Goal: Task Accomplishment & Management: Manage account settings

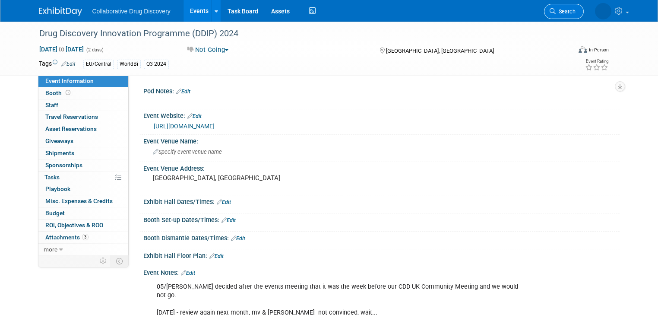
click at [569, 14] on span "Search" at bounding box center [566, 11] width 20 height 6
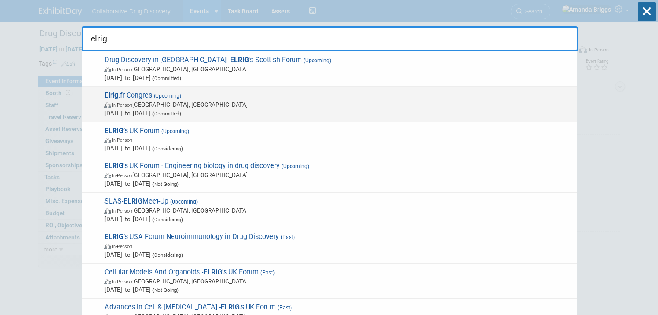
type input "elrig"
click at [137, 95] on span "Elrig .fr Congres (Upcoming) In-Person [GEOGRAPHIC_DATA], [GEOGRAPHIC_DATA] [DA…" at bounding box center [337, 104] width 471 height 26
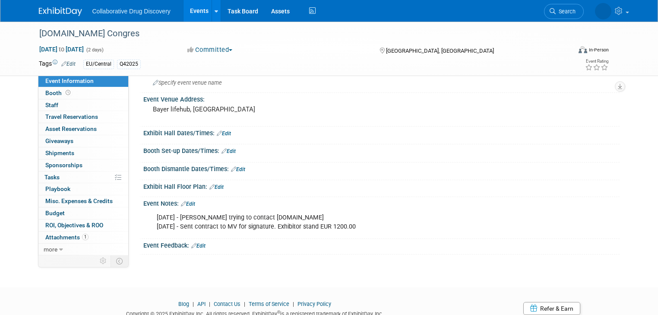
scroll to position [207, 0]
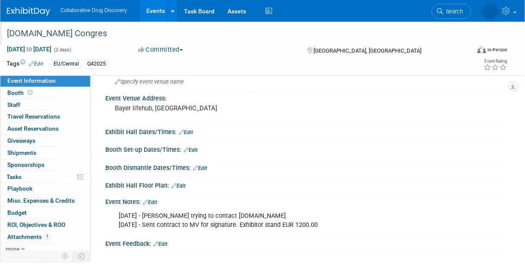
click at [90, 40] on div "Elrig.fr Congres" at bounding box center [234, 34] width 461 height 16
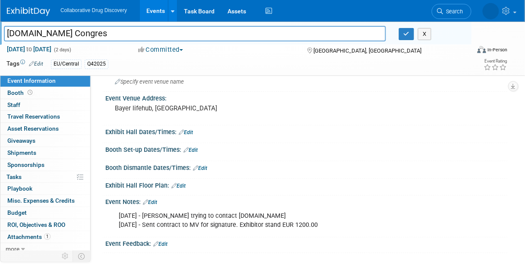
drag, startPoint x: 89, startPoint y: 37, endPoint x: 8, endPoint y: 37, distance: 80.8
click at [8, 37] on input "Elrig.fr Congres" at bounding box center [195, 33] width 382 height 15
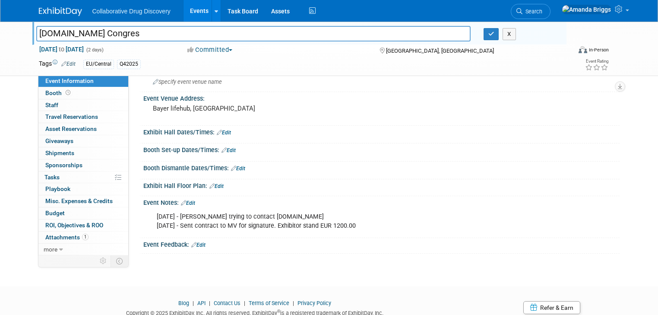
click at [62, 64] on link "Edit" at bounding box center [68, 64] width 14 height 6
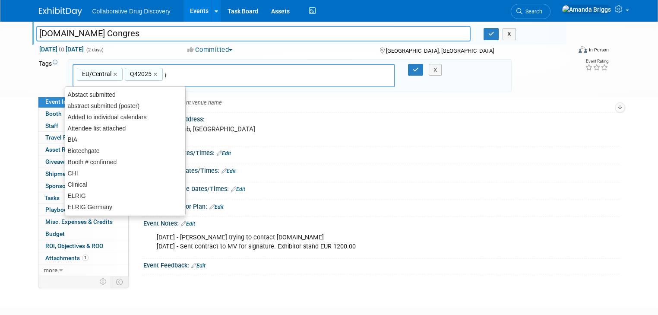
type input "in"
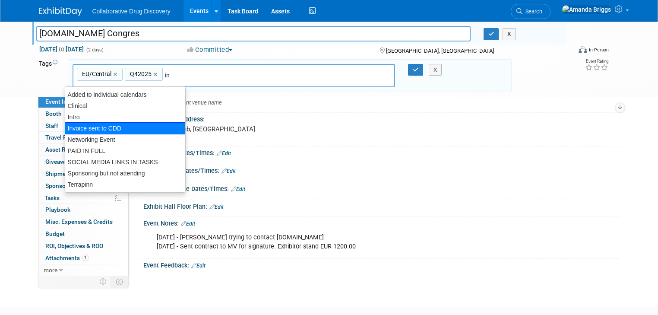
click at [90, 129] on div "Invoice sent to CDD" at bounding box center [125, 128] width 121 height 12
type input "EU/Central, Q42025, Invoice sent to CDD"
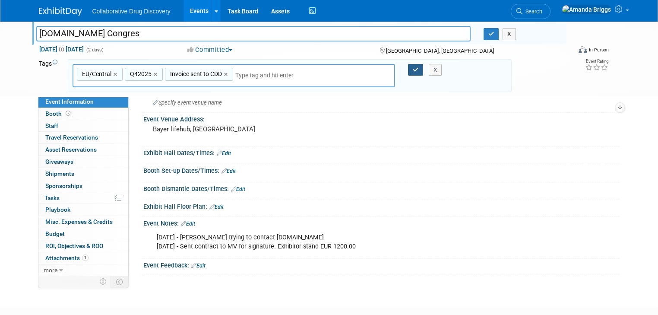
click at [418, 72] on button "button" at bounding box center [416, 70] width 16 height 12
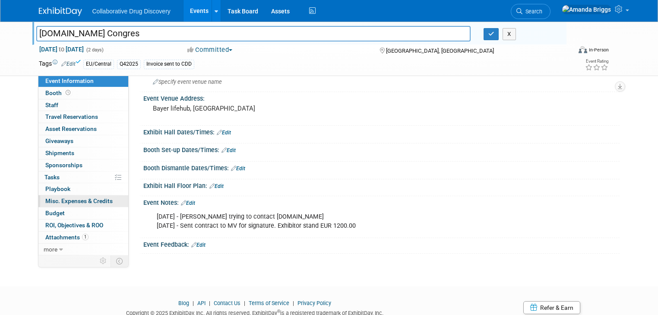
click at [52, 203] on span "Misc. Expenses & Credits 0" at bounding box center [78, 200] width 67 height 7
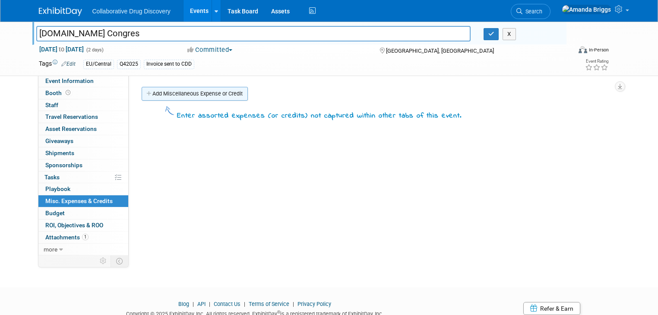
click at [195, 97] on link "Add Miscellaneous Expense or Credit" at bounding box center [195, 94] width 106 height 14
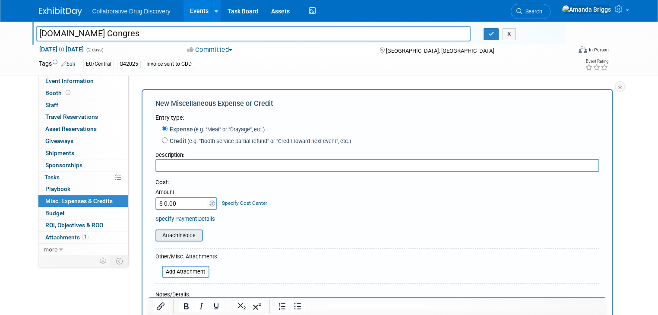
click at [176, 236] on input "file" at bounding box center [150, 235] width 103 height 10
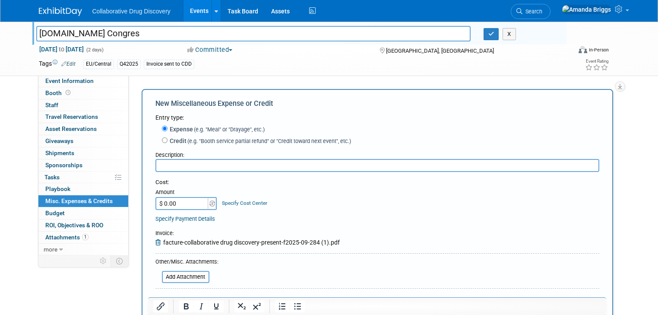
click at [178, 168] on input "text" at bounding box center [378, 165] width 444 height 13
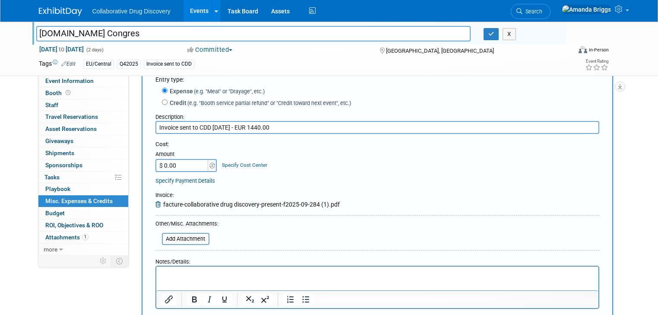
scroll to position [69, 0]
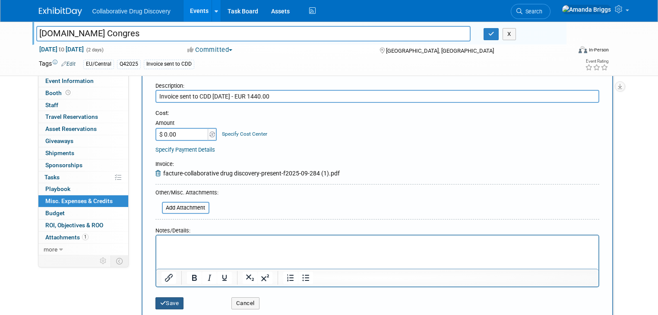
type input "Invoice sent to CDD 03SEP2025 - EUR 1440.00"
click at [168, 301] on button "Save" at bounding box center [170, 303] width 29 height 12
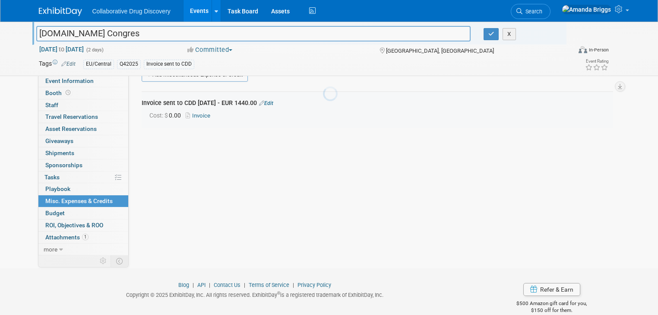
scroll to position [19, 0]
click at [79, 79] on span "Event Information" at bounding box center [69, 80] width 48 height 7
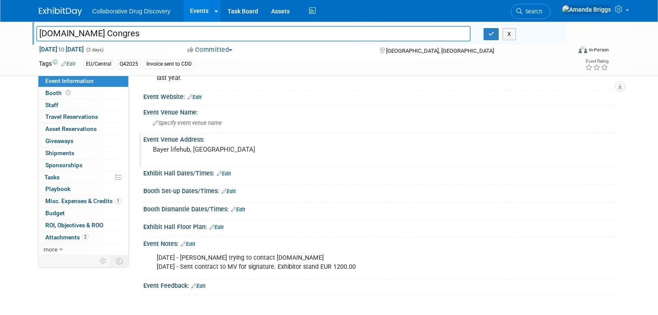
scroll to position [207, 0]
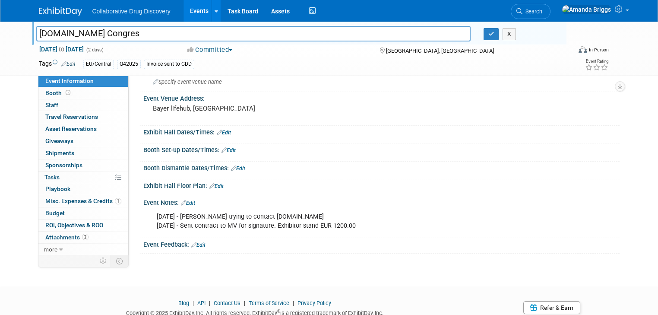
click at [186, 201] on link "Edit" at bounding box center [188, 203] width 14 height 6
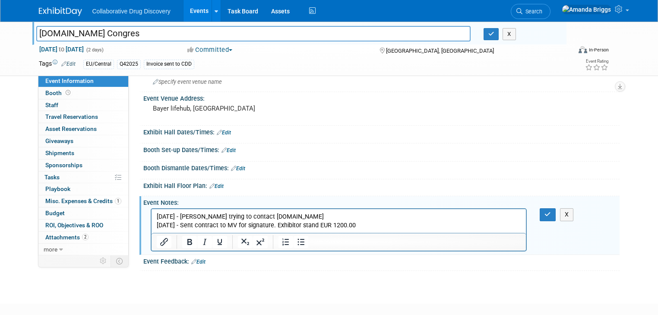
scroll to position [0, 0]
click at [284, 216] on p "02SEP2025 - Mark trying to contact Elrig.fr 13AUG2025 - Sent contract to MV for…" at bounding box center [338, 221] width 365 height 17
click at [556, 213] on button "button" at bounding box center [548, 214] width 16 height 13
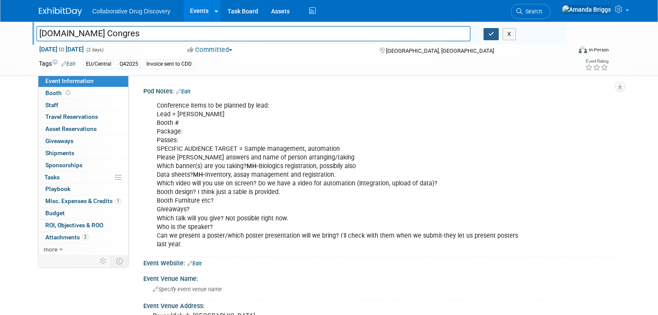
click at [494, 31] on icon "button" at bounding box center [492, 34] width 6 height 6
